Goal: Transaction & Acquisition: Purchase product/service

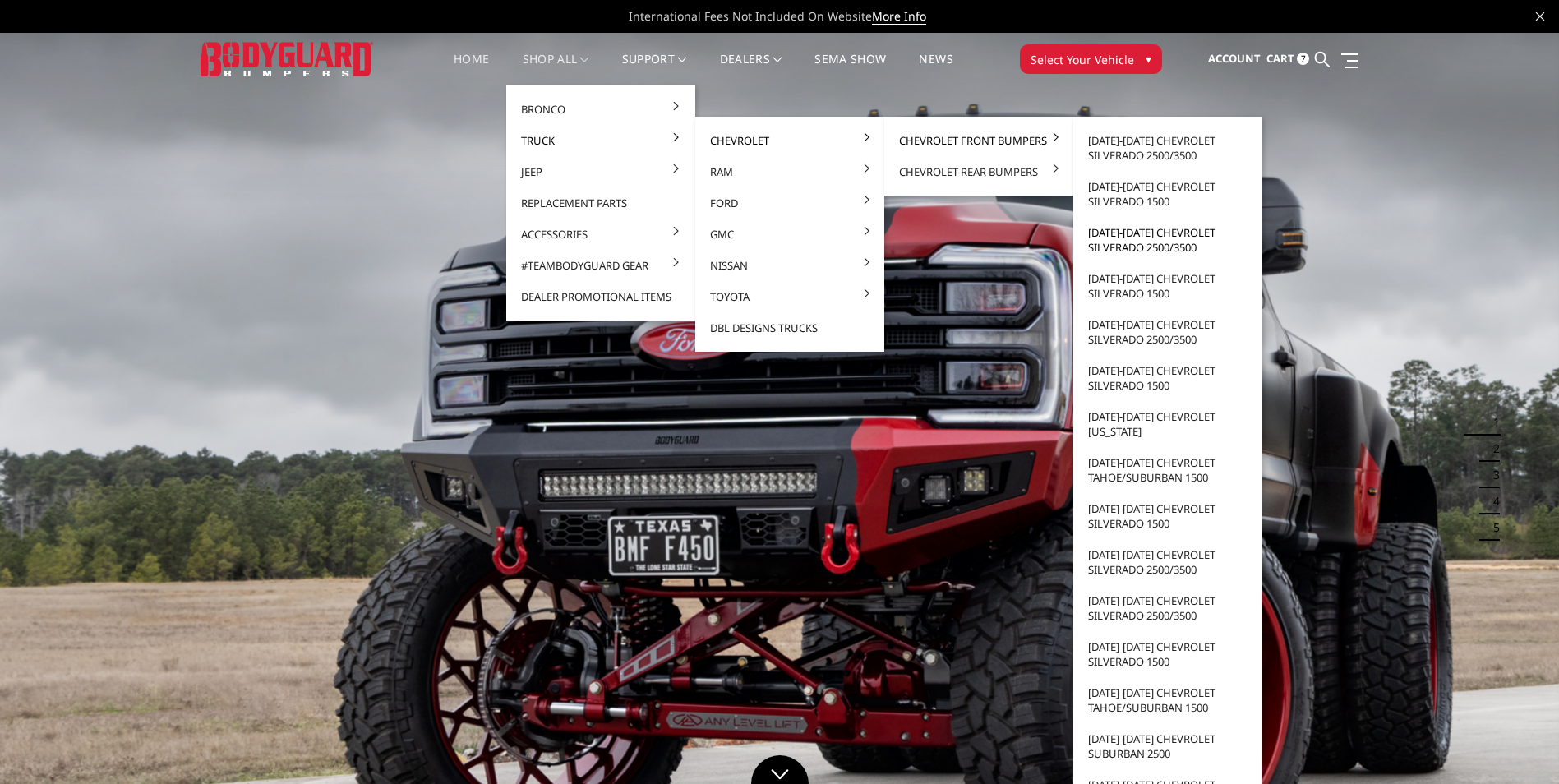
click at [1184, 243] on link "[DATE]-[DATE] Chevrolet Silverado 2500/3500" at bounding box center [1168, 239] width 176 height 46
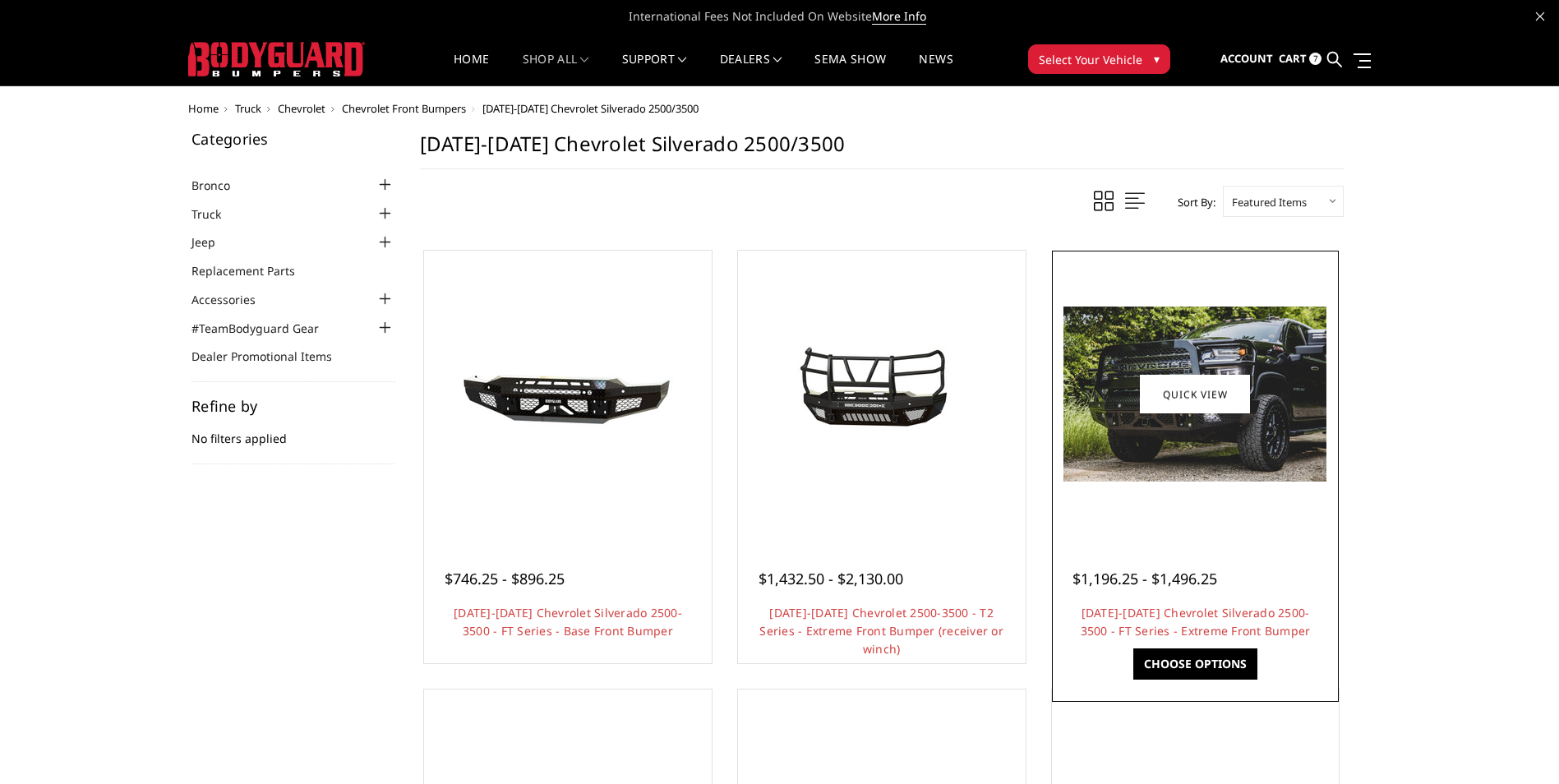
click at [1157, 459] on img at bounding box center [1195, 394] width 263 height 175
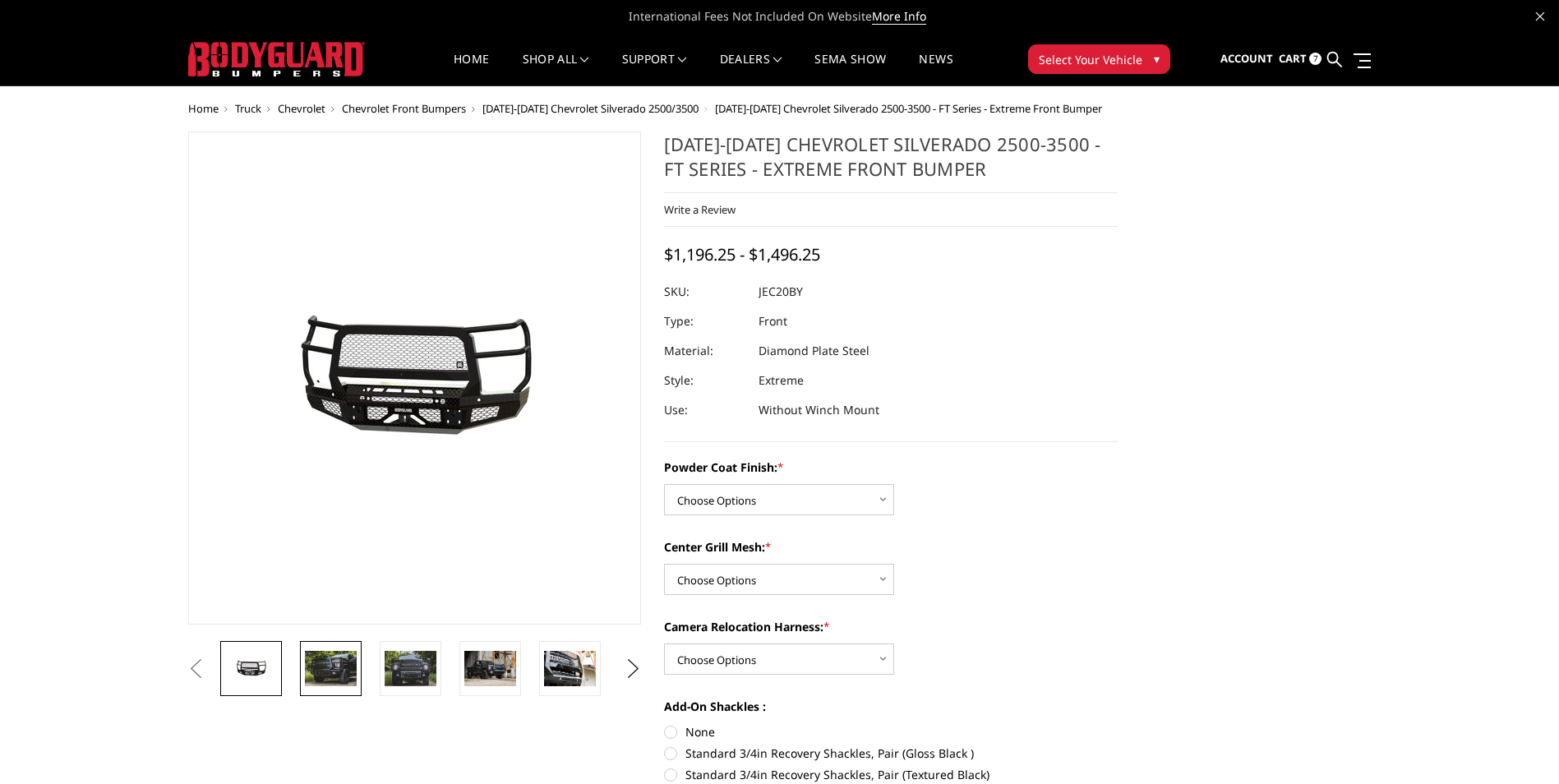
click at [333, 678] on img at bounding box center [331, 668] width 52 height 35
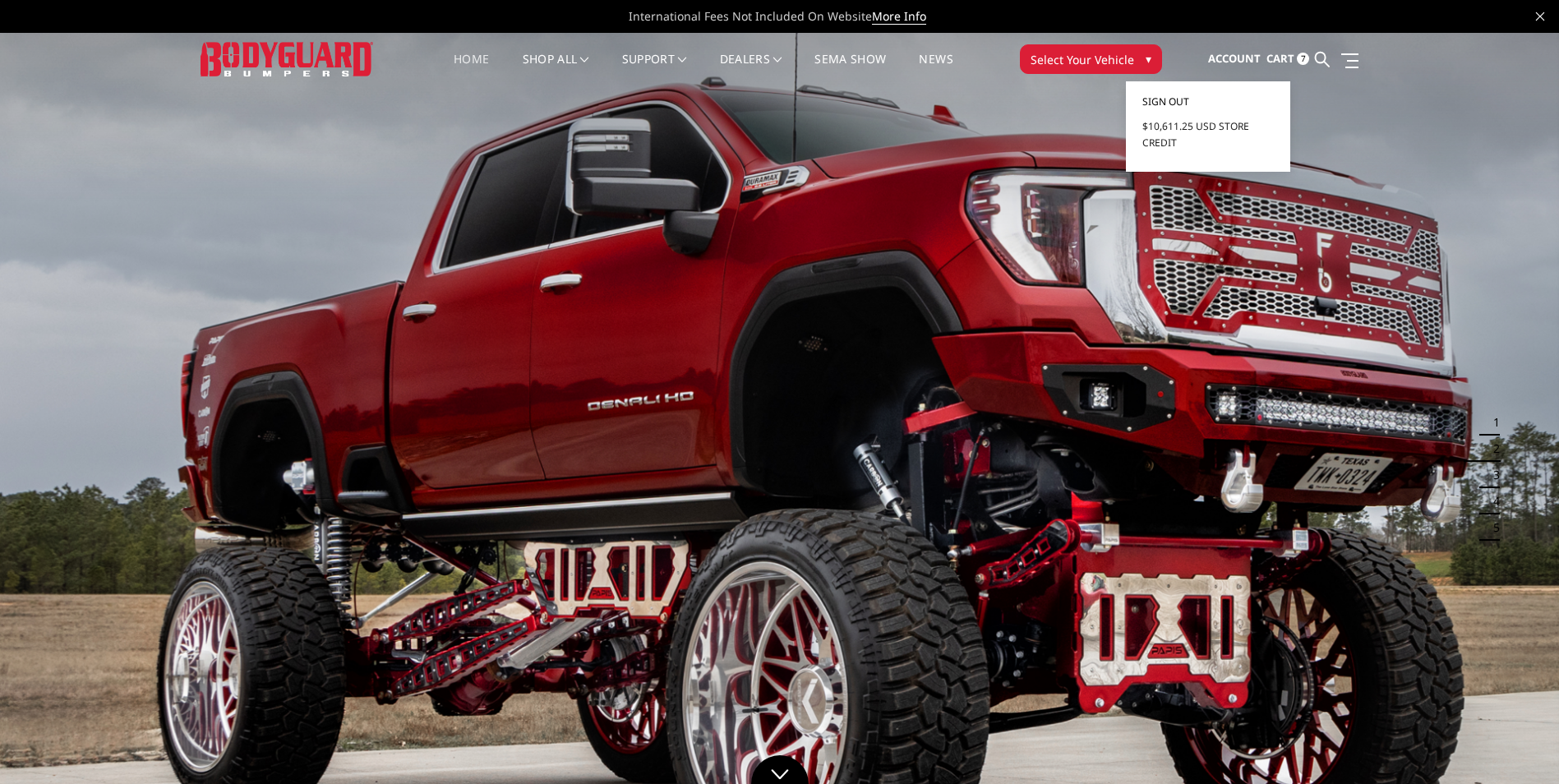
click at [1176, 99] on span "Sign out" at bounding box center [1166, 101] width 47 height 14
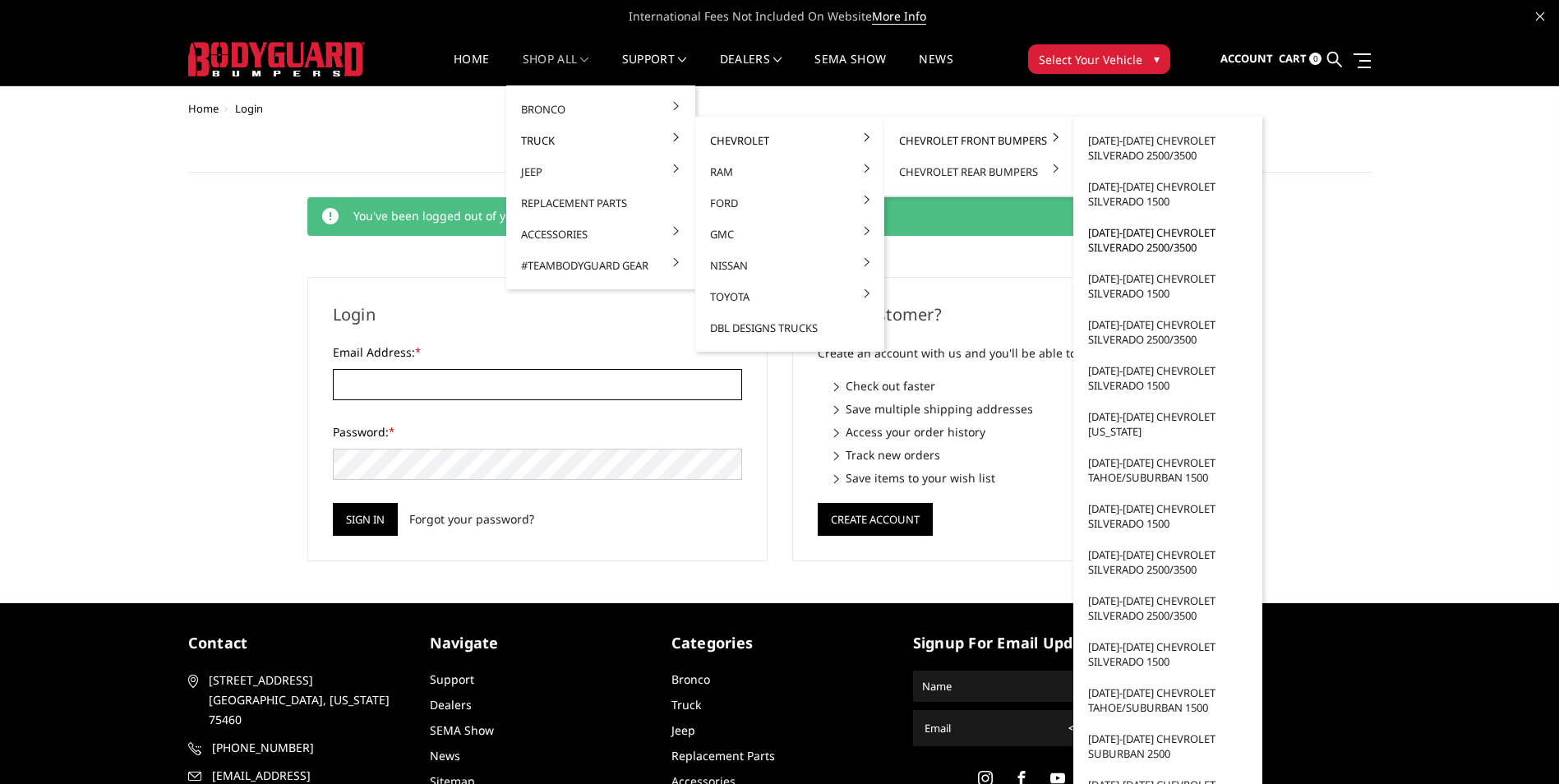
type input "[EMAIL_ADDRESS][DOMAIN_NAME]"
click at [1199, 233] on link "[DATE]-[DATE] Chevrolet Silverado 2500/3500" at bounding box center [1168, 239] width 176 height 46
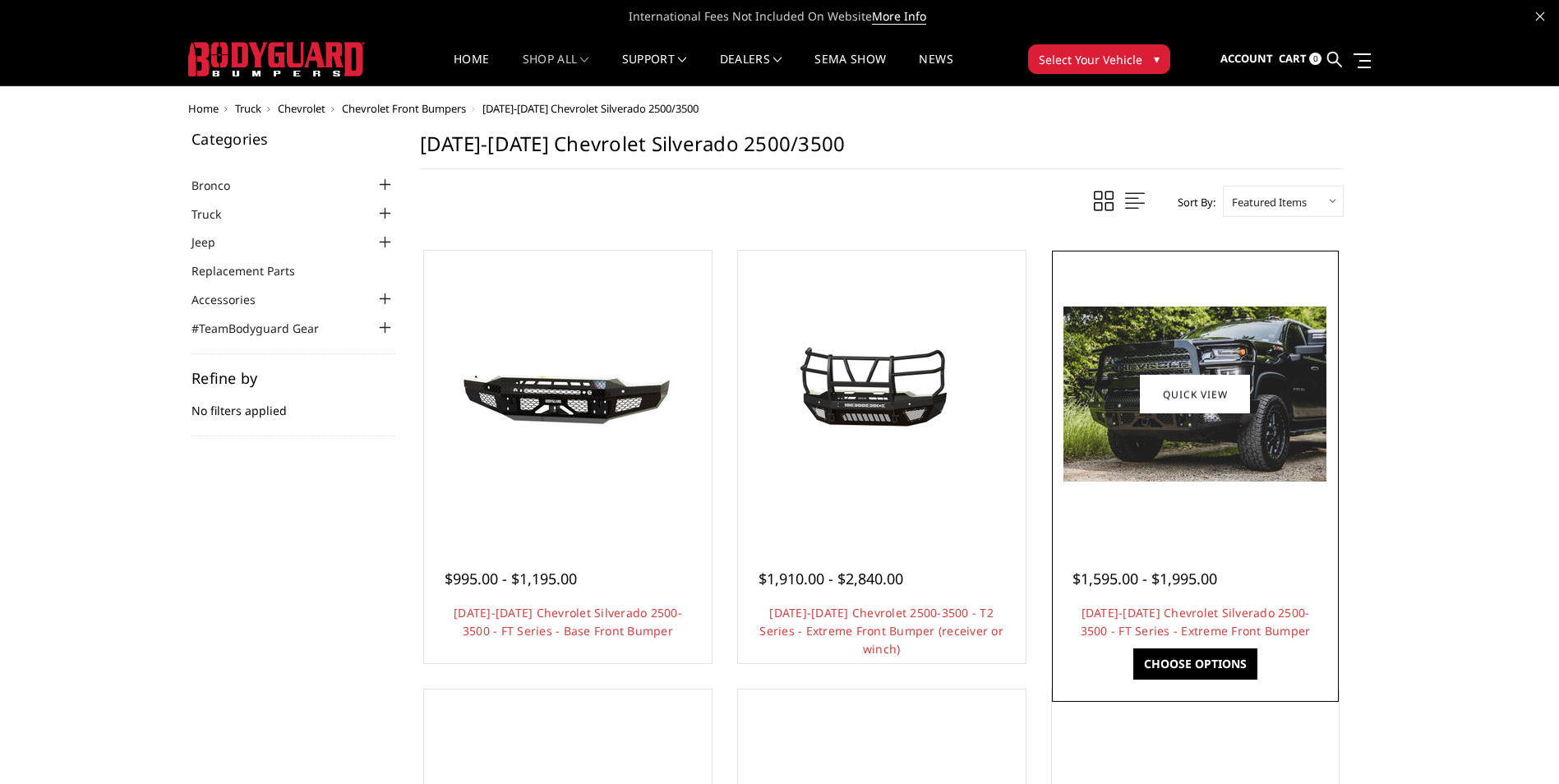
click at [1158, 481] on img at bounding box center [1195, 394] width 263 height 175
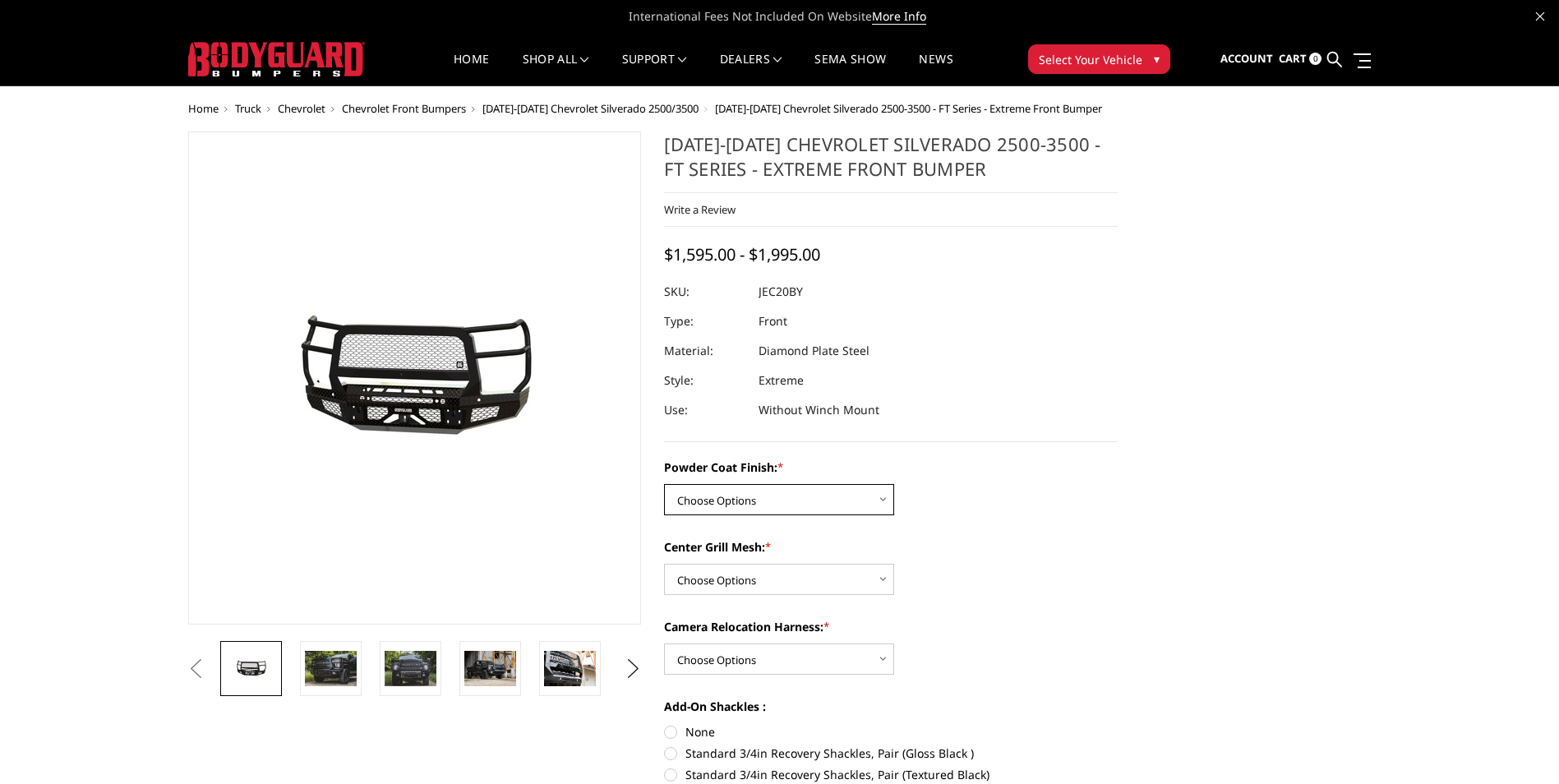
click at [828, 508] on select "Choose Options Bare Metal Gloss Black Powder Coat Textured Black Powder Coat" at bounding box center [779, 499] width 230 height 31
select select "3244"
click at [664, 484] on select "Choose Options Bare Metal Gloss Black Powder Coat Textured Black Powder Coat" at bounding box center [779, 499] width 230 height 31
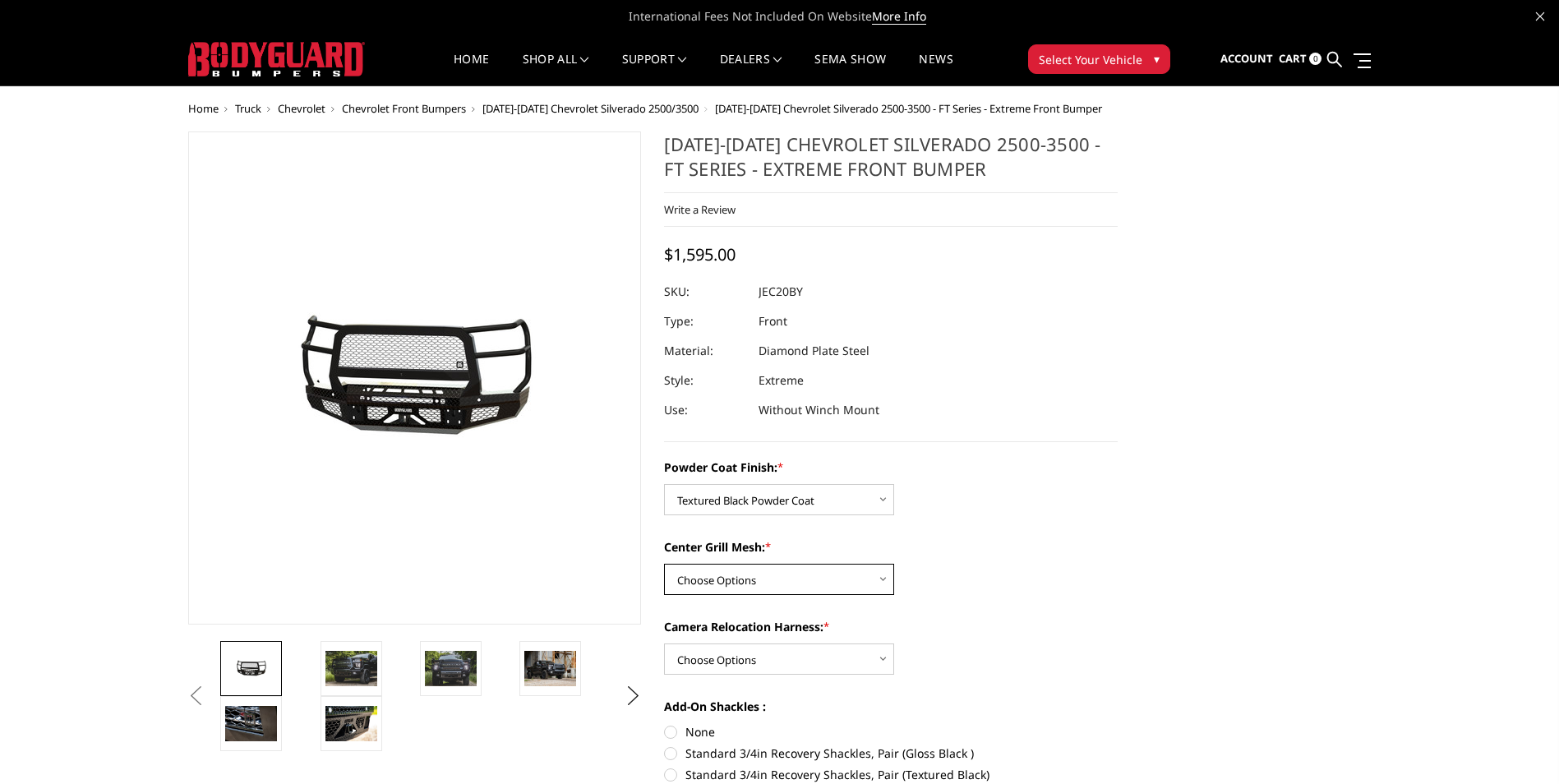
click at [756, 569] on select "Choose Options WITH Expanded Metal in Center Grill WITHOUT Expanded Metal in Ce…" at bounding box center [779, 579] width 230 height 31
select select "3245"
click at [664, 564] on select "Choose Options WITH Expanded Metal in Center Grill WITHOUT Expanded Metal in Ce…" at bounding box center [779, 579] width 230 height 31
click at [926, 621] on label "Camera Relocation Harness: *" at bounding box center [890, 627] width 453 height 17
click at [894, 643] on select "Choose Options WITH Camera Relocation Harness WITHOUT Camera Relocation Harness" at bounding box center [779, 659] width 230 height 31
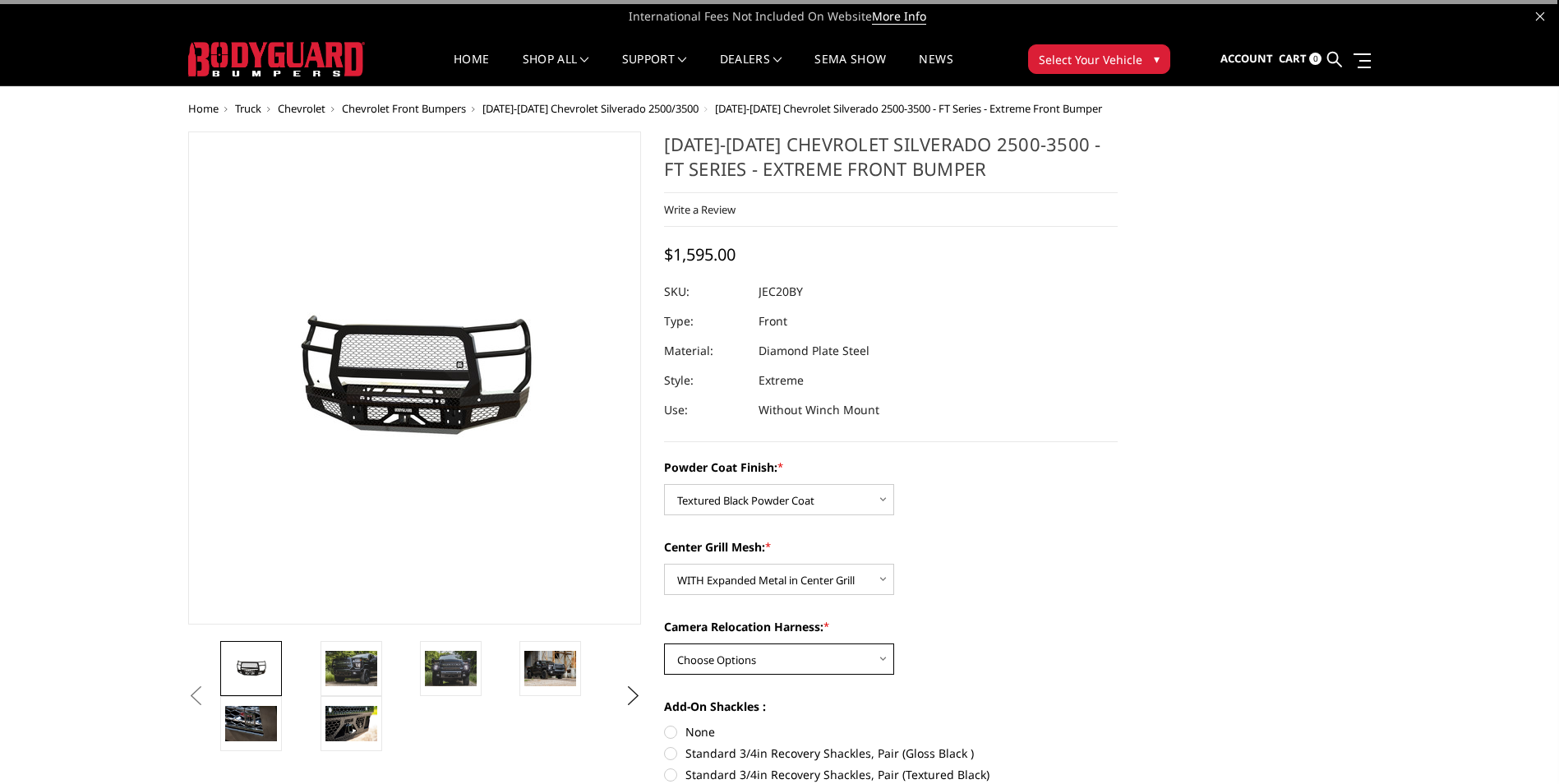
click at [771, 658] on select "Choose Options WITH Camera Relocation Harness WITHOUT Camera Relocation Harness" at bounding box center [779, 659] width 230 height 31
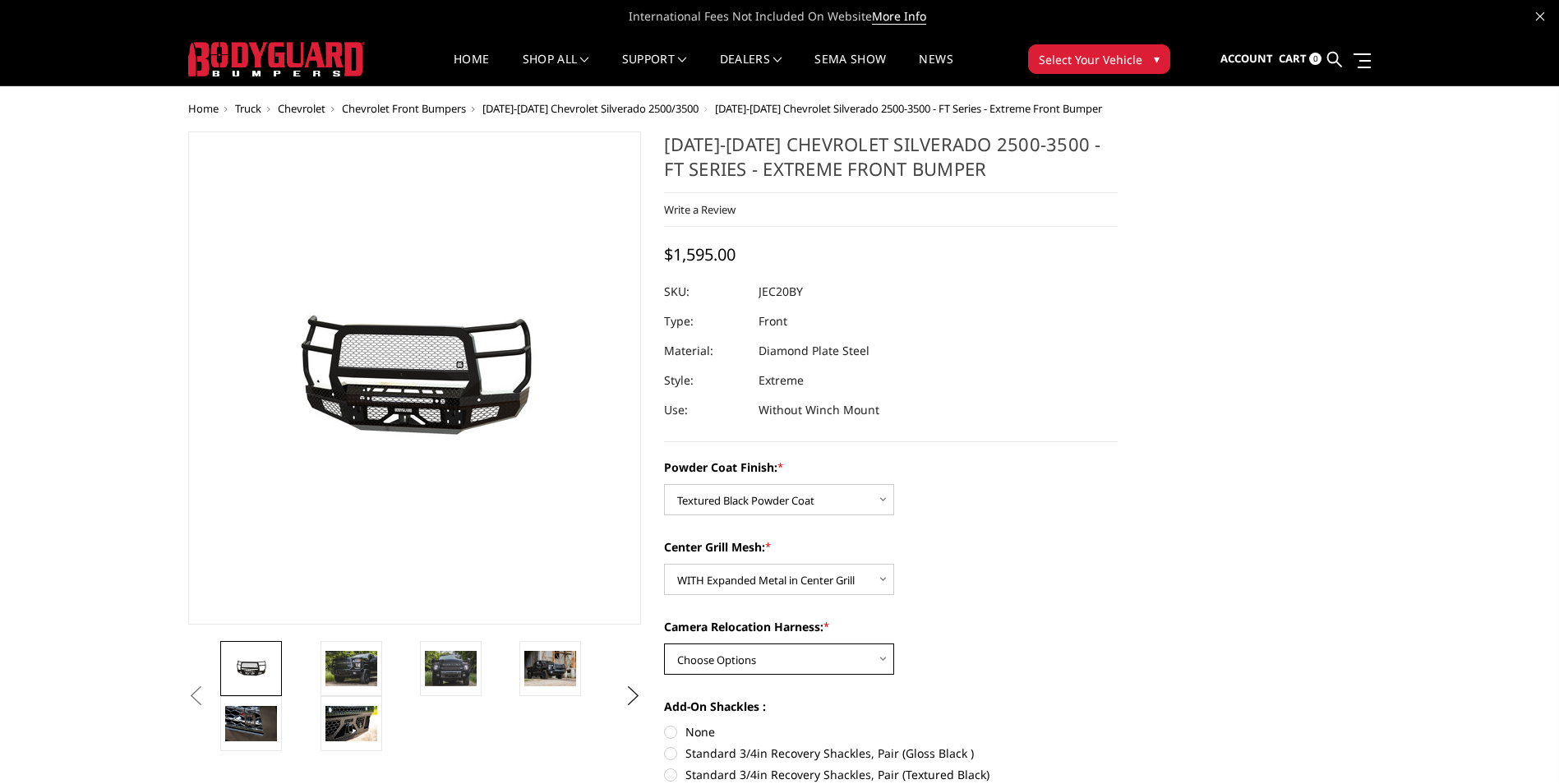
select select "3247"
click at [664, 643] on select "Choose Options WITH Camera Relocation Harness WITHOUT Camera Relocation Harness" at bounding box center [779, 659] width 230 height 31
click at [1002, 622] on label "Camera Relocation Harness: *" at bounding box center [890, 627] width 453 height 17
click at [894, 643] on select "Choose Options WITH Camera Relocation Harness WITHOUT Camera Relocation Harness" at bounding box center [779, 659] width 230 height 31
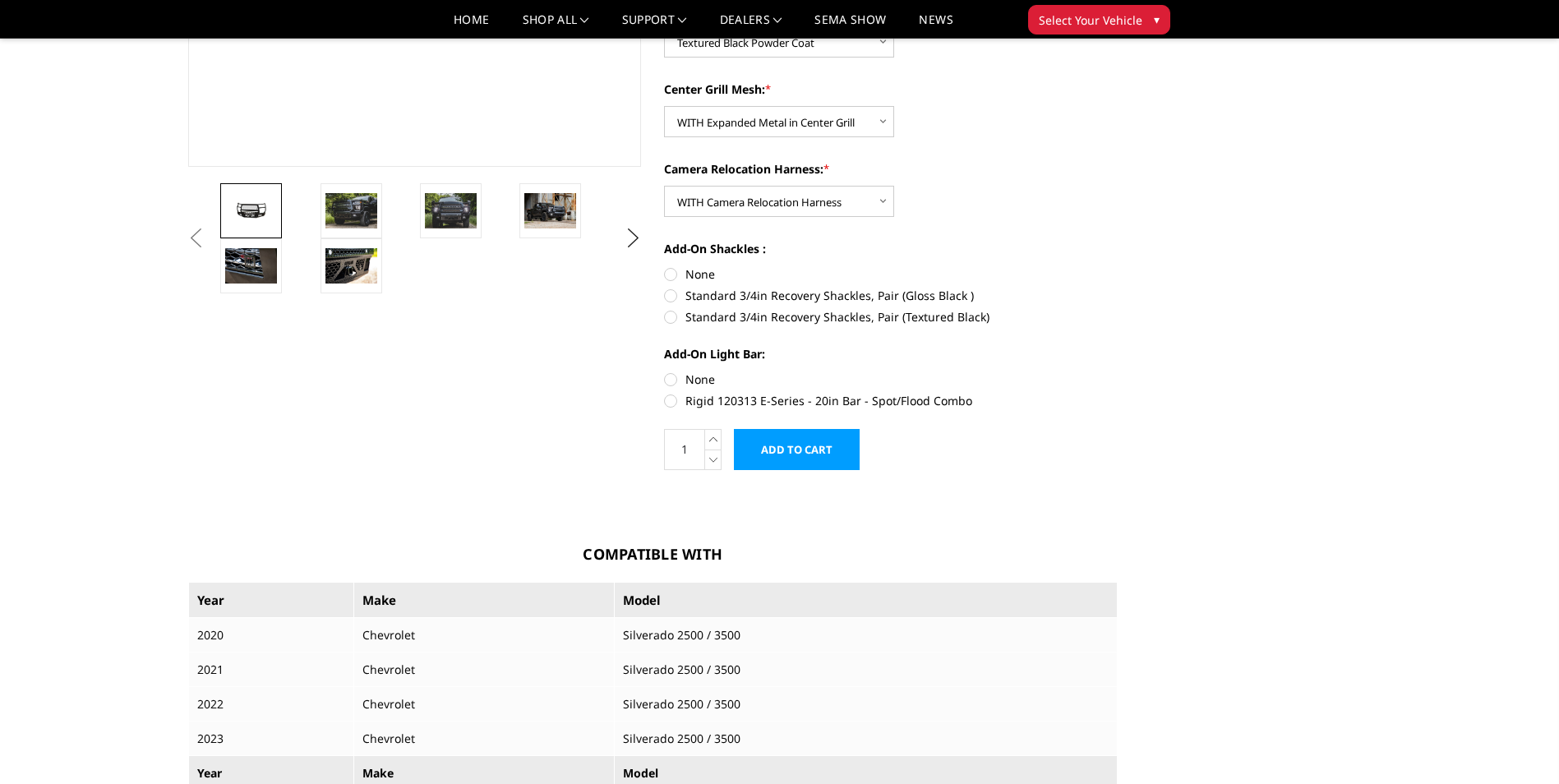
click at [670, 275] on label "None" at bounding box center [890, 274] width 453 height 17
click at [665, 266] on input "None" at bounding box center [664, 265] width 1 height 1
radio input "true"
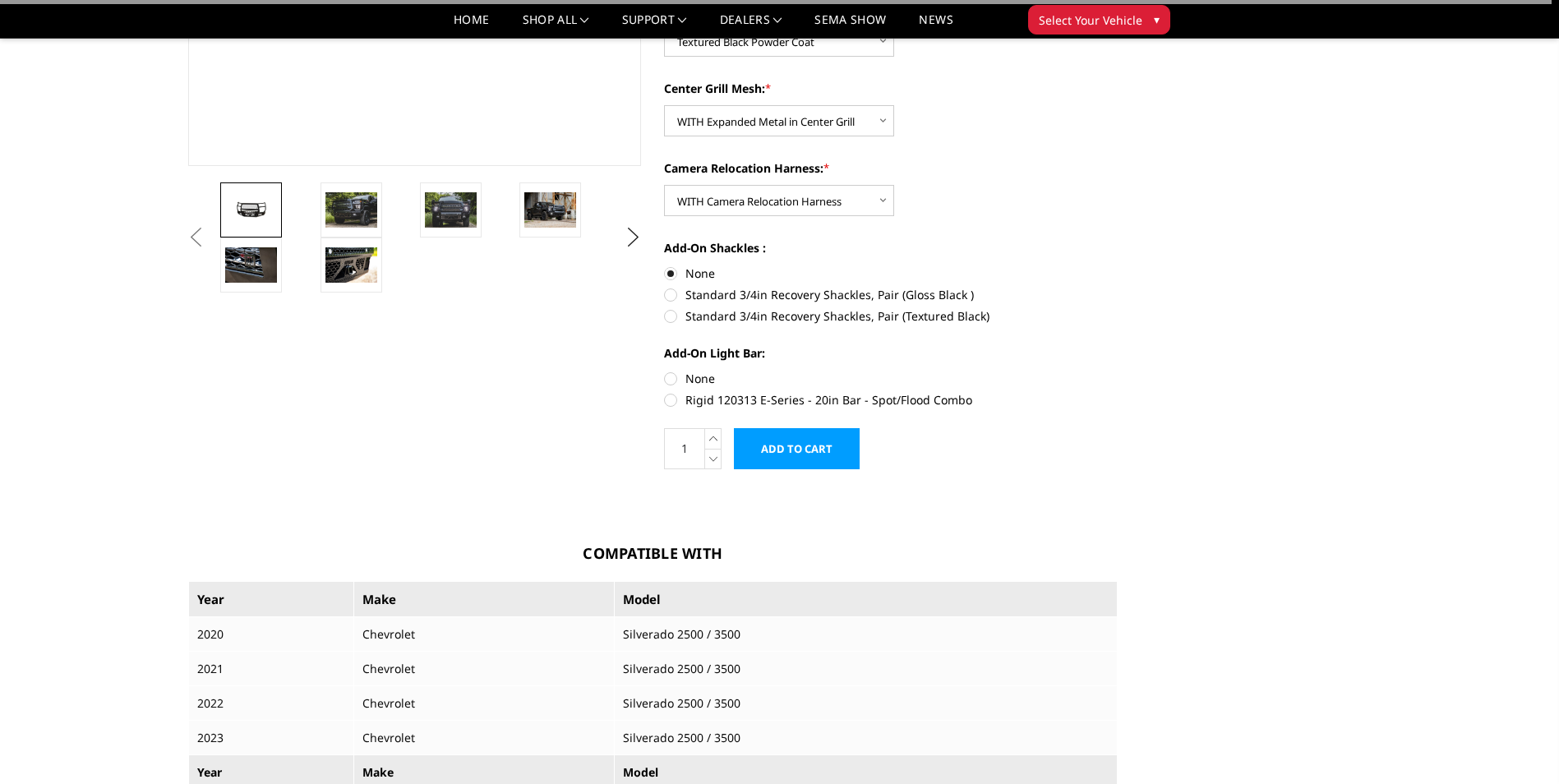
click at [672, 376] on label "None" at bounding box center [890, 378] width 453 height 17
click at [665, 370] on input "None" at bounding box center [664, 370] width 1 height 1
radio input "true"
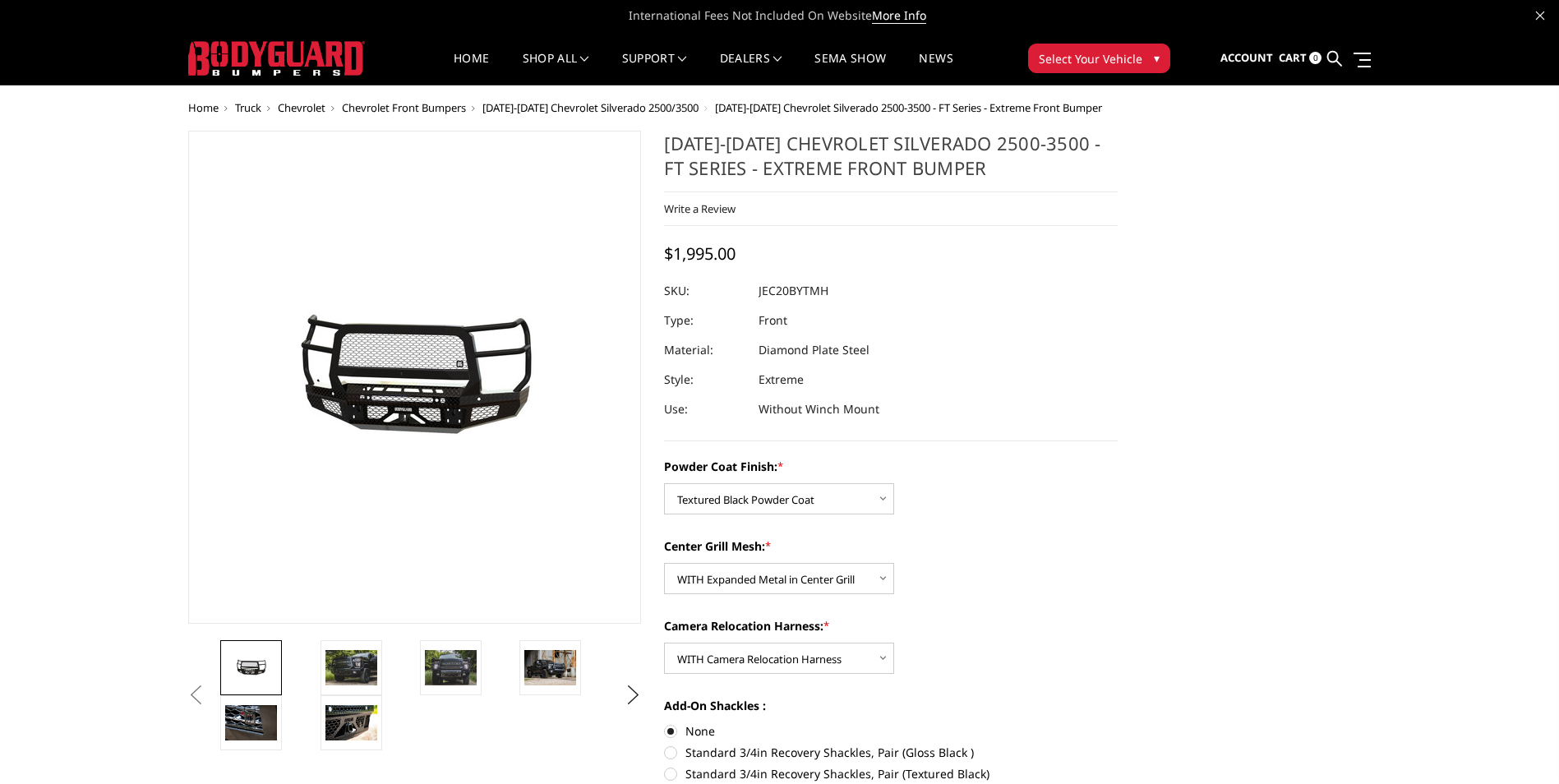
scroll to position [0, 0]
